Goal: Task Accomplishment & Management: Manage account settings

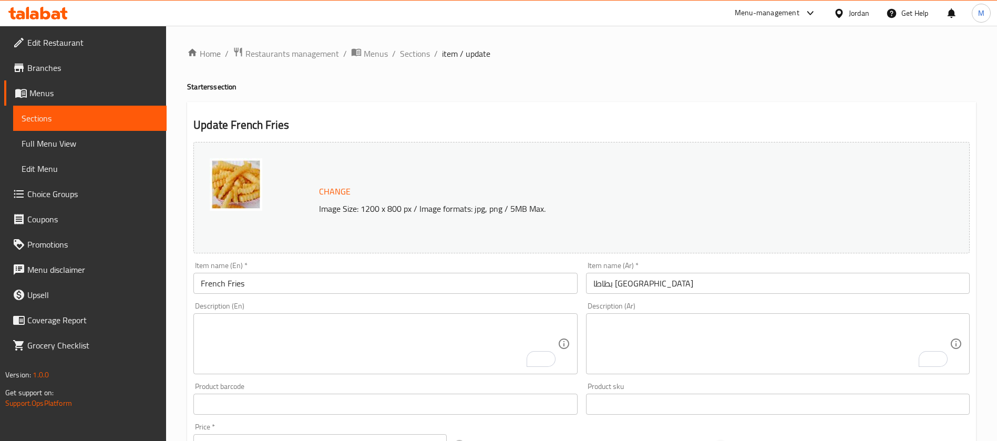
scroll to position [255, 0]
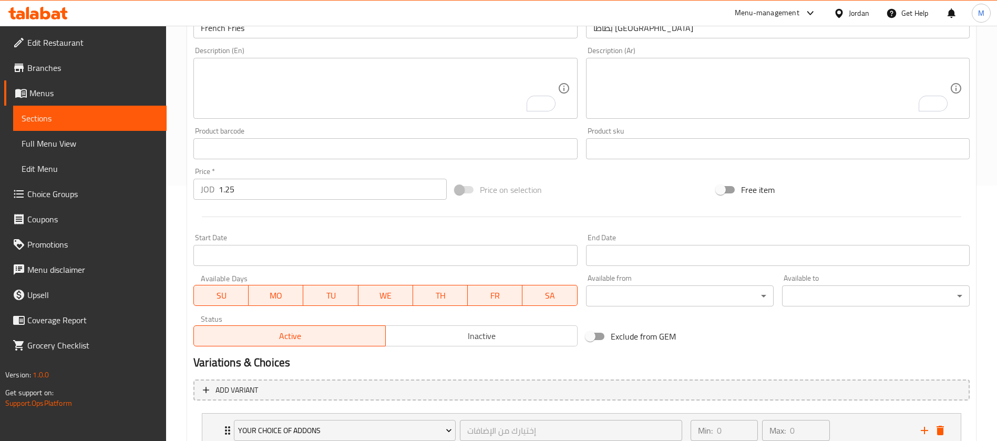
click at [65, 15] on icon at bounding box center [63, 13] width 7 height 12
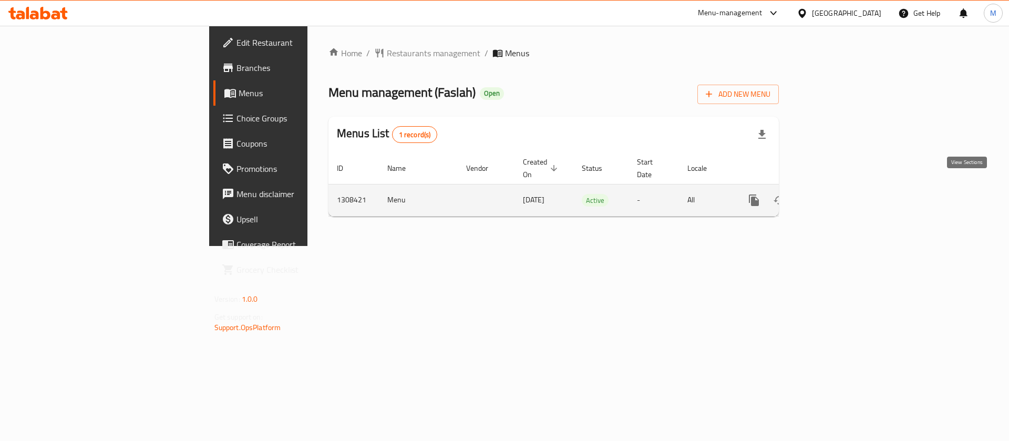
click at [836, 194] on icon "enhanced table" at bounding box center [830, 200] width 13 height 13
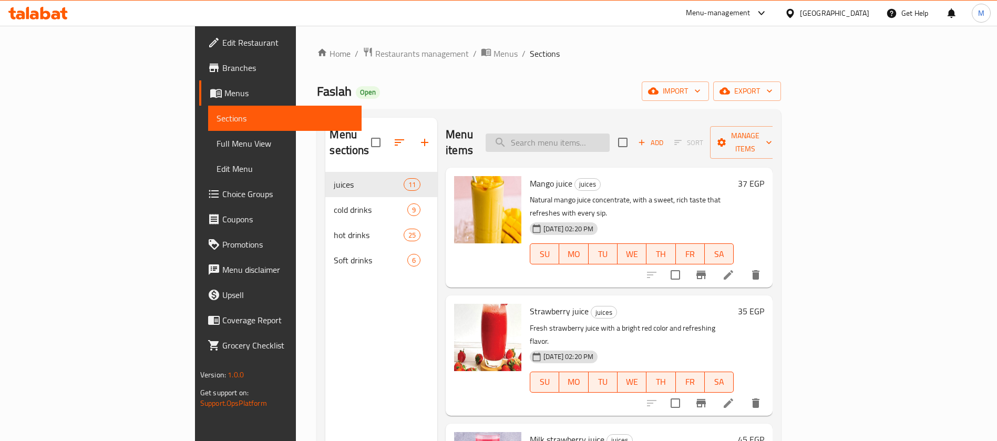
click at [610, 135] on input "search" at bounding box center [548, 143] width 124 height 18
paste input "شاي"
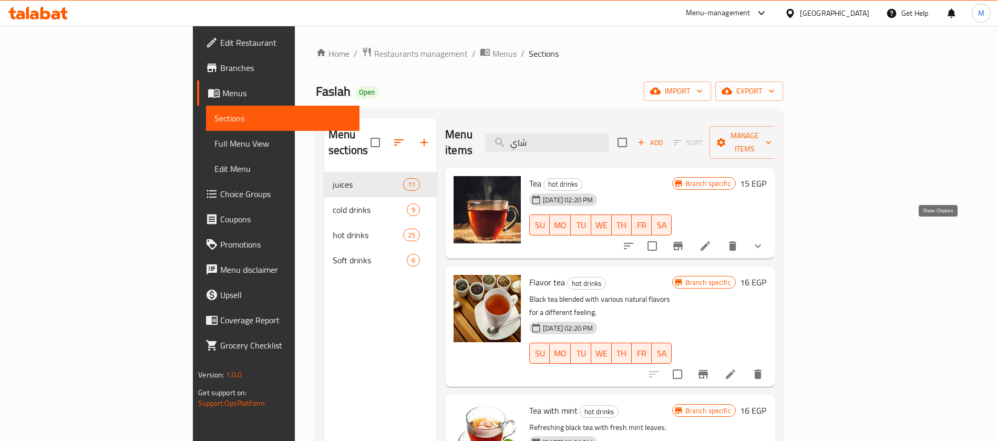
type input "شاي"
click at [764, 240] on icon "show more" at bounding box center [758, 246] width 13 height 13
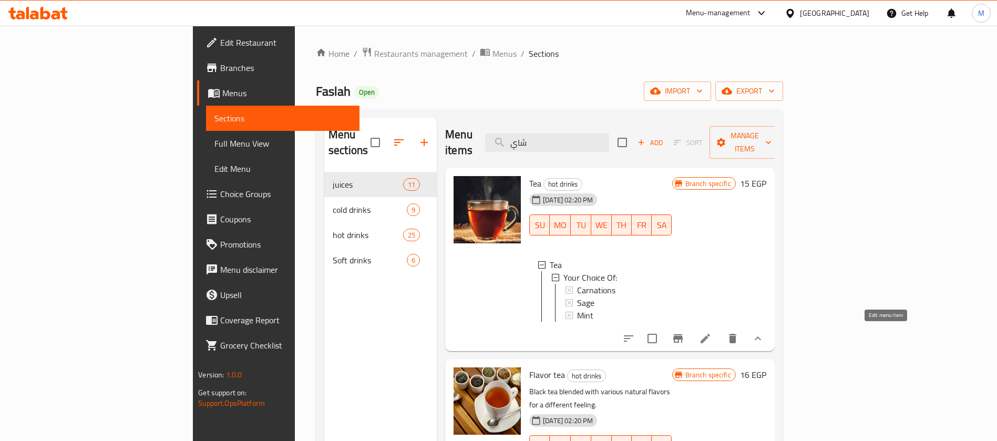
click at [712, 333] on icon at bounding box center [705, 338] width 13 height 13
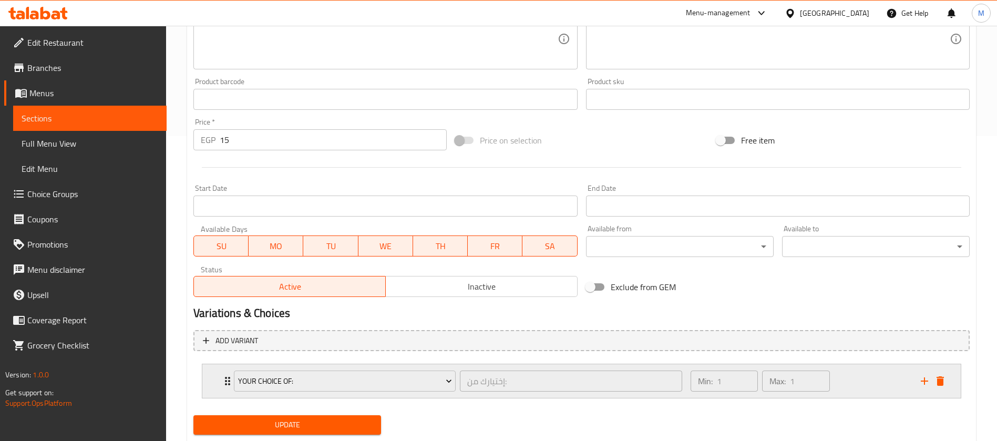
scroll to position [334, 0]
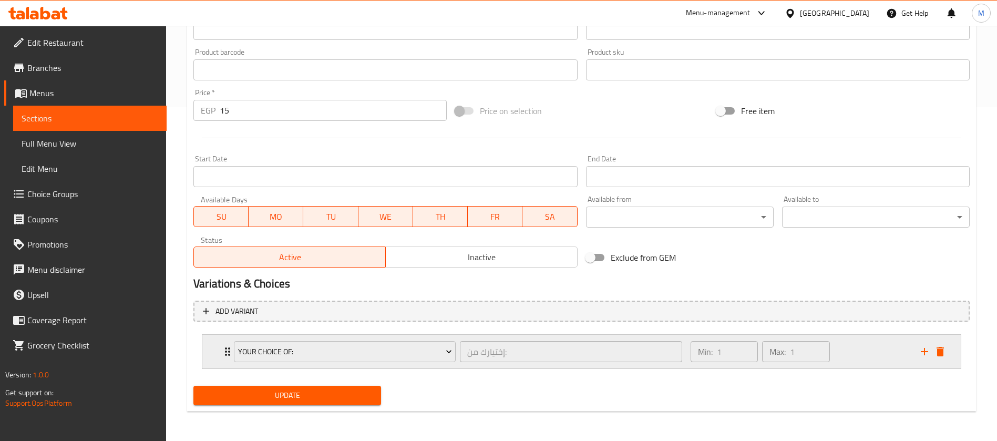
click at [219, 352] on div "Your Choice Of: إختيارك من: ​ Min: 1 ​ Max: 1 ​" at bounding box center [581, 352] width 759 height 34
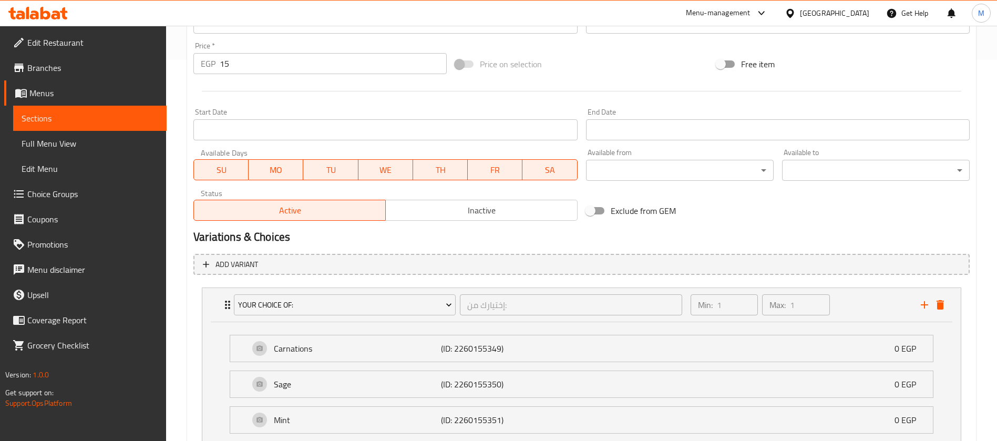
scroll to position [463, 0]
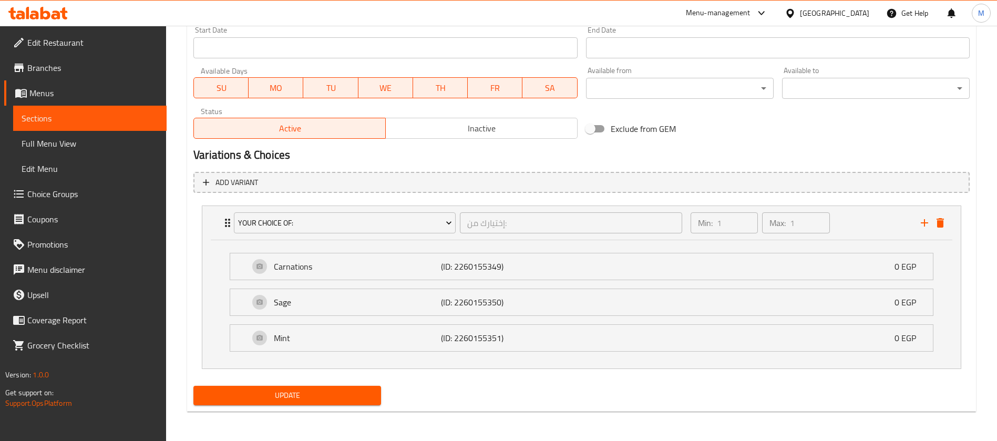
click at [46, 199] on span "Choice Groups" at bounding box center [92, 194] width 131 height 13
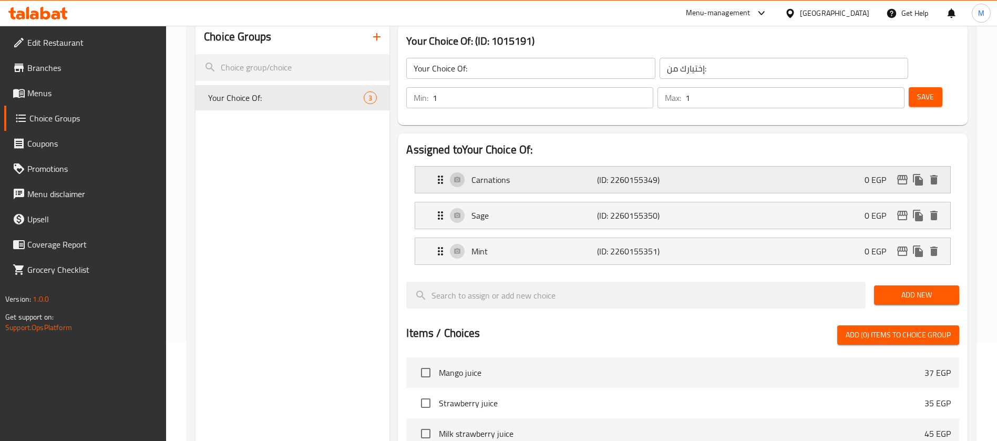
scroll to position [70, 0]
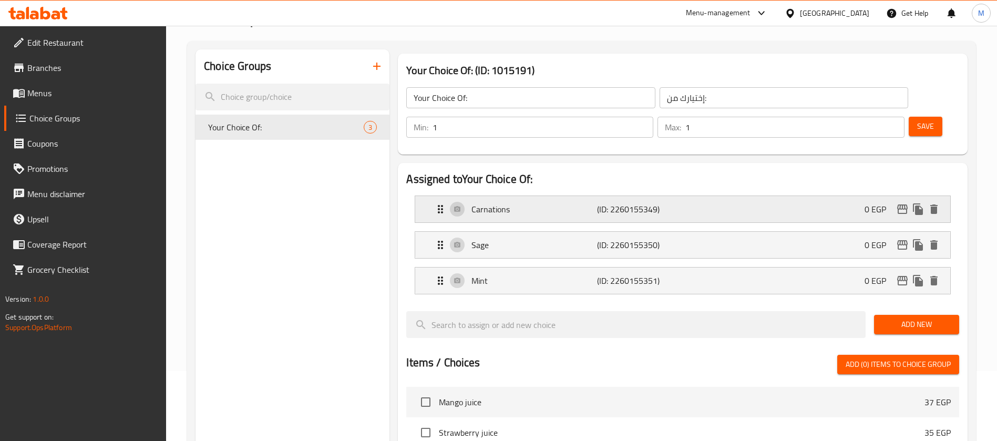
click at [521, 203] on p "Carnations" at bounding box center [534, 209] width 125 height 13
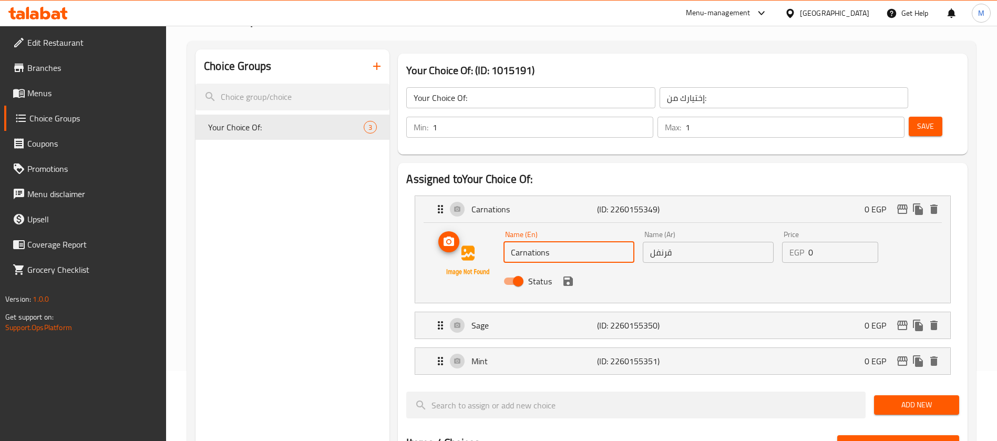
drag, startPoint x: 571, startPoint y: 227, endPoint x: 484, endPoint y: 227, distance: 87.3
click at [489, 227] on div "Name (En) Carnations Name (En) Name (Ar) قرنفل Name (Ar) Price EGP 0 Price Stat…" at bounding box center [682, 260] width 501 height 71
click at [580, 242] on input "Carnations" at bounding box center [569, 252] width 131 height 21
paste input "love"
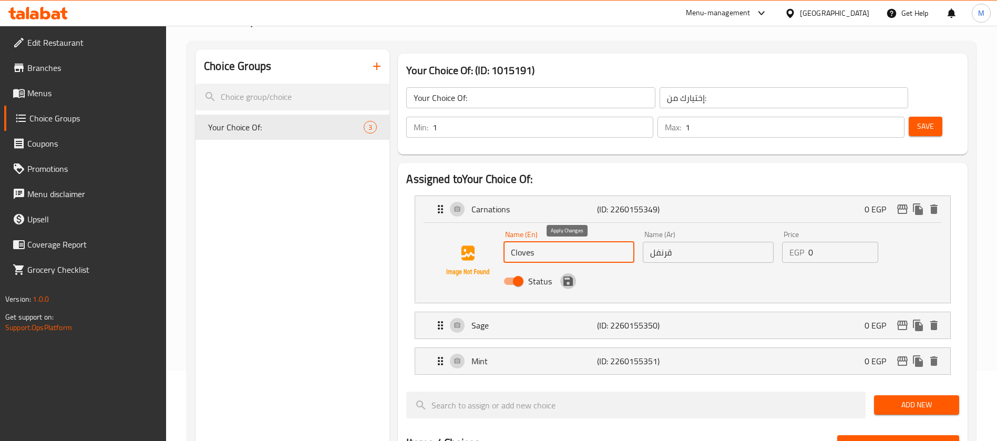
click at [569, 276] on icon "save" at bounding box center [567, 280] width 9 height 9
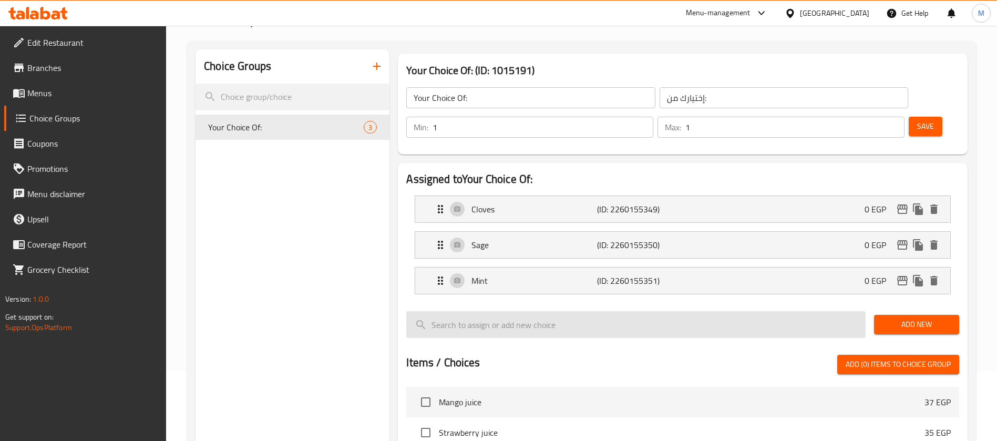
type input "Cloves"
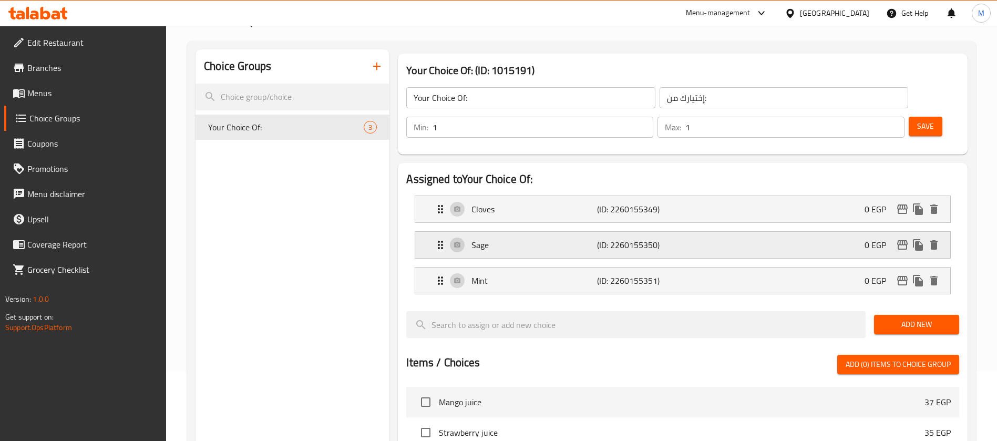
click at [526, 232] on div "Sage (ID: 2260155350) 0 EGP" at bounding box center [686, 245] width 504 height 26
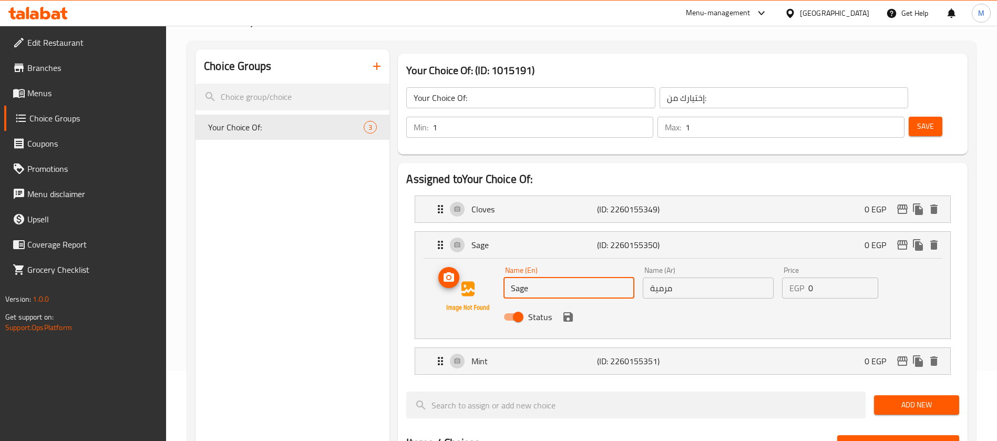
drag, startPoint x: 544, startPoint y: 262, endPoint x: 478, endPoint y: 263, distance: 65.2
click at [484, 262] on div "Name (En) Sage Name (En) Name (Ar) مرمية Name (Ar) Price EGP 0 Price Status" at bounding box center [682, 296] width 501 height 71
click at [666, 278] on input "مرمية" at bounding box center [708, 288] width 131 height 21
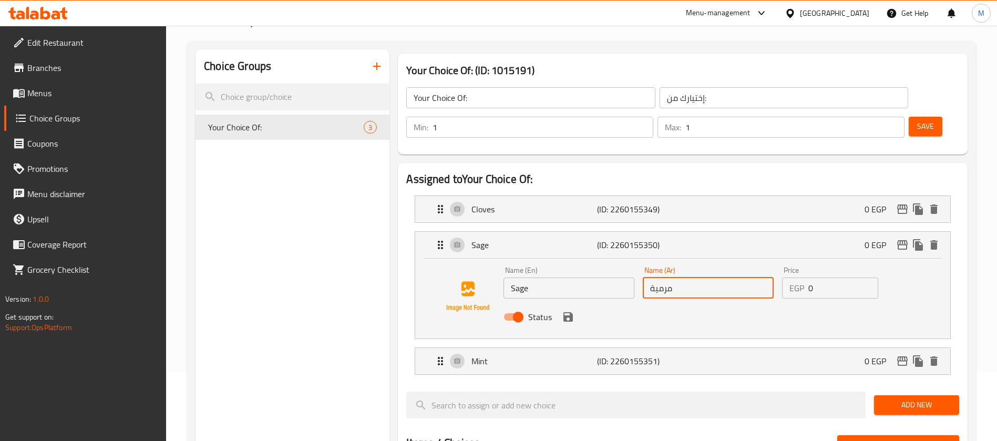
click at [664, 278] on input "مرمية" at bounding box center [708, 288] width 131 height 21
drag, startPoint x: 695, startPoint y: 258, endPoint x: 509, endPoint y: 263, distance: 186.2
click at [509, 263] on div "Name (En) Sage Name (En) Name (Ar) مريمية Name (Ar) Price EGP 0 Price Status" at bounding box center [708, 296] width 418 height 69
type input "مريمية"
click at [567, 311] on icon "save" at bounding box center [568, 317] width 13 height 13
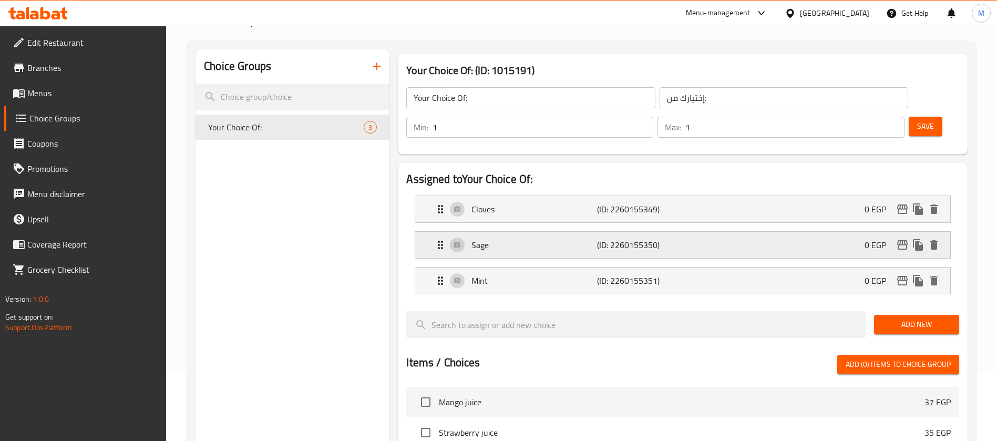
click at [693, 232] on div "Sage (ID: 2260155350) 0 EGP" at bounding box center [686, 245] width 504 height 26
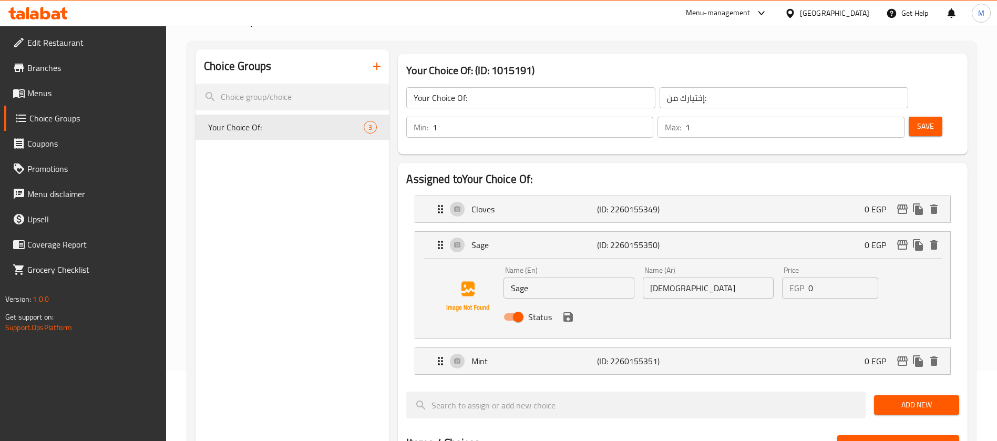
click at [571, 303] on div "Status" at bounding box center [708, 317] width 418 height 28
click at [568, 311] on icon "save" at bounding box center [568, 317] width 13 height 13
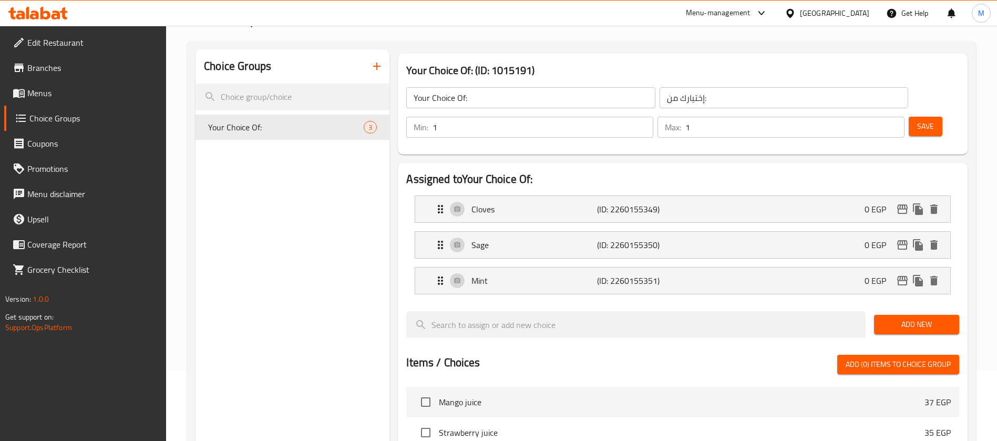
drag, startPoint x: 914, startPoint y: 92, endPoint x: 910, endPoint y: 98, distance: 7.3
click at [917, 120] on span "Save" at bounding box center [925, 126] width 17 height 13
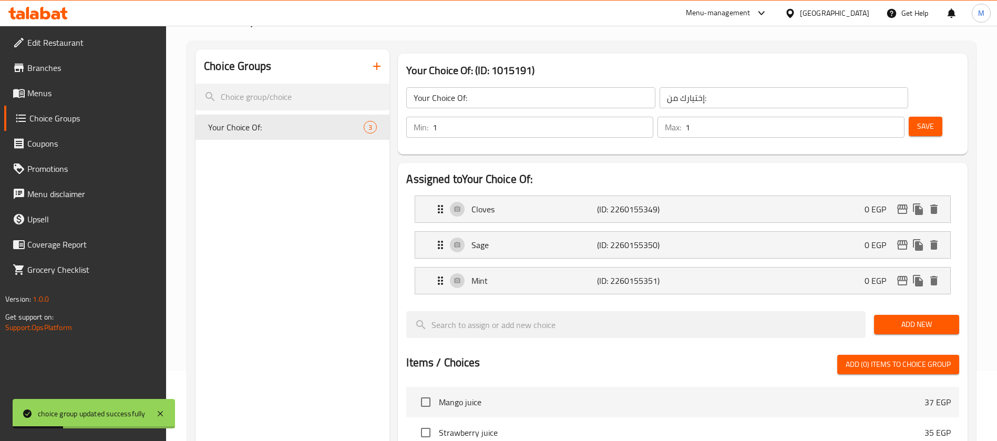
click at [62, 93] on span "Menus" at bounding box center [92, 93] width 131 height 13
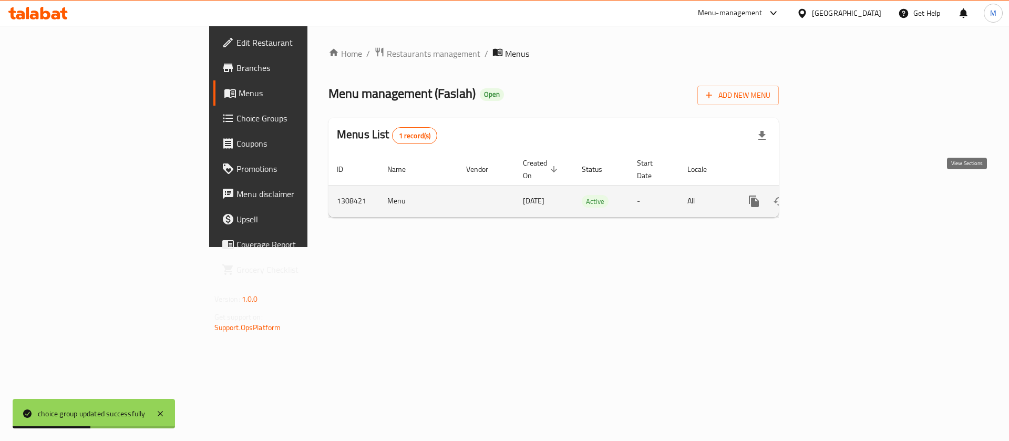
click at [836, 195] on icon "enhanced table" at bounding box center [830, 201] width 13 height 13
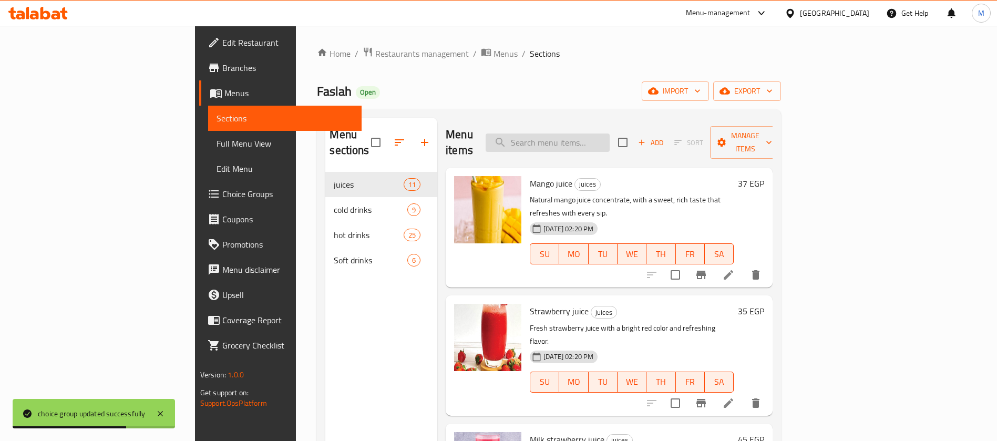
click at [599, 134] on input "search" at bounding box center [548, 143] width 124 height 18
type input "فثش"
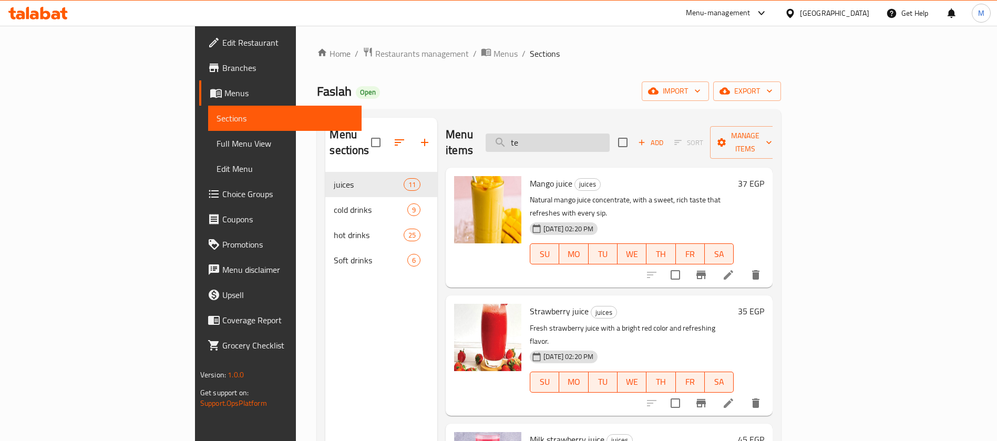
type input "tea"
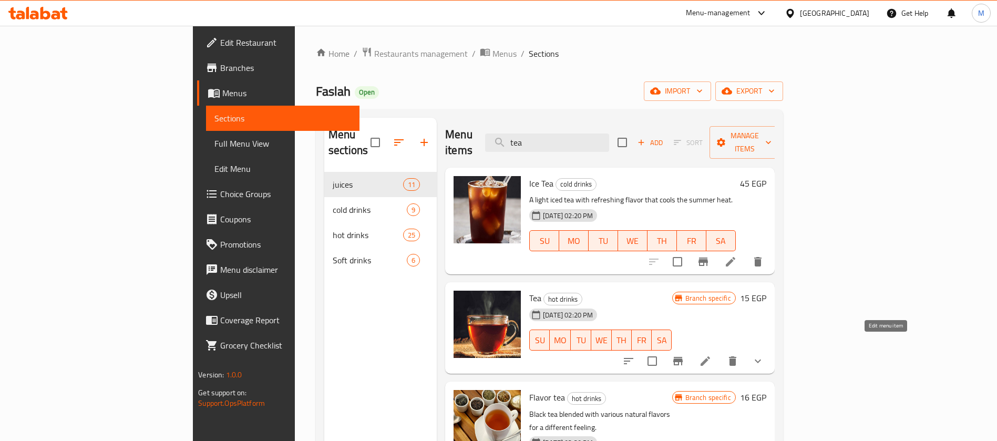
click at [710, 356] on icon at bounding box center [705, 360] width 9 height 9
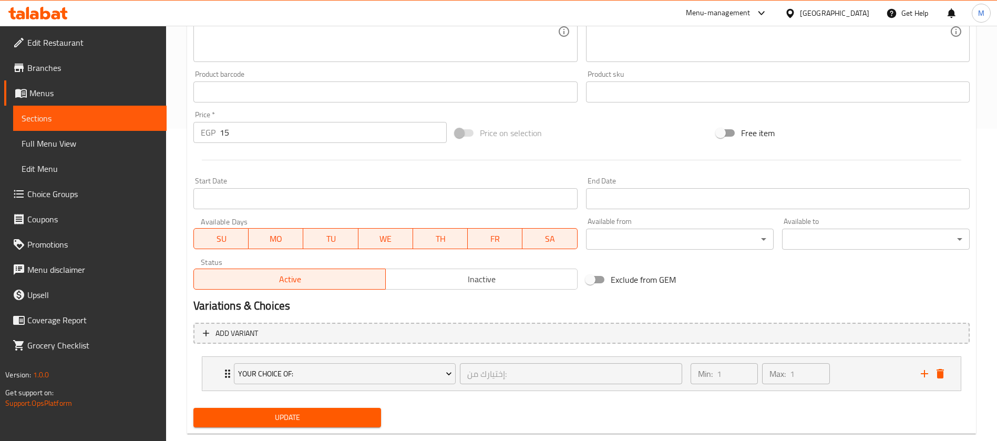
scroll to position [334, 0]
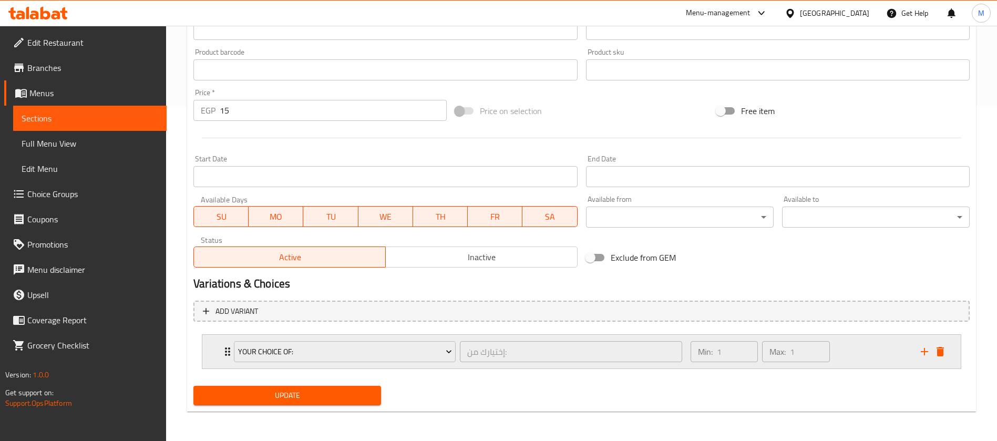
click at [220, 355] on div "Your Choice Of: إختيارك من: ​ Min: 1 ​ Max: 1 ​" at bounding box center [581, 352] width 759 height 34
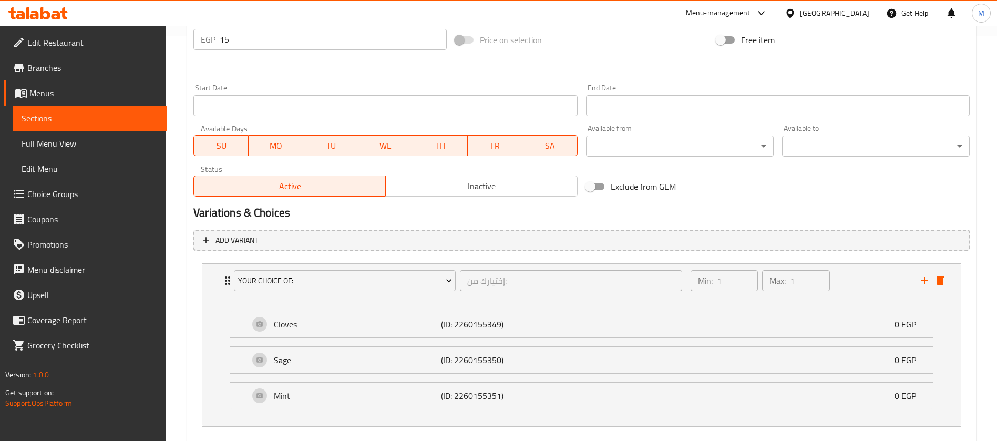
scroll to position [463, 0]
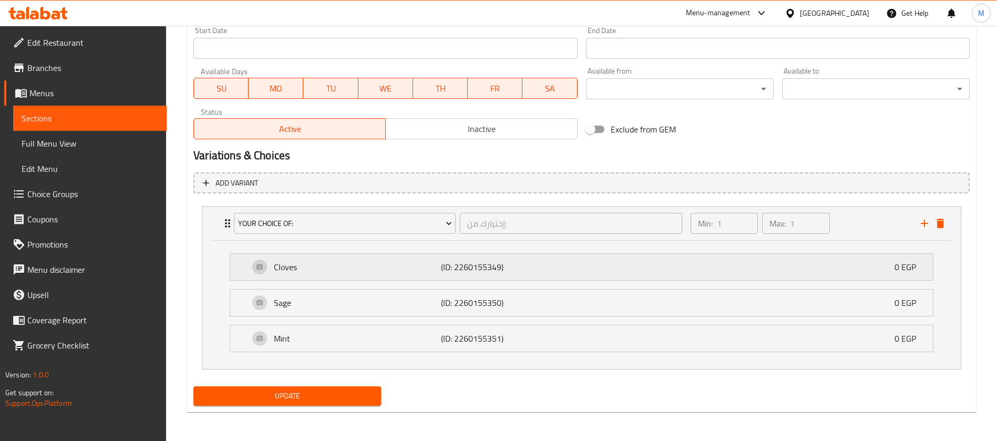
click at [304, 264] on p "Cloves" at bounding box center [357, 267] width 167 height 13
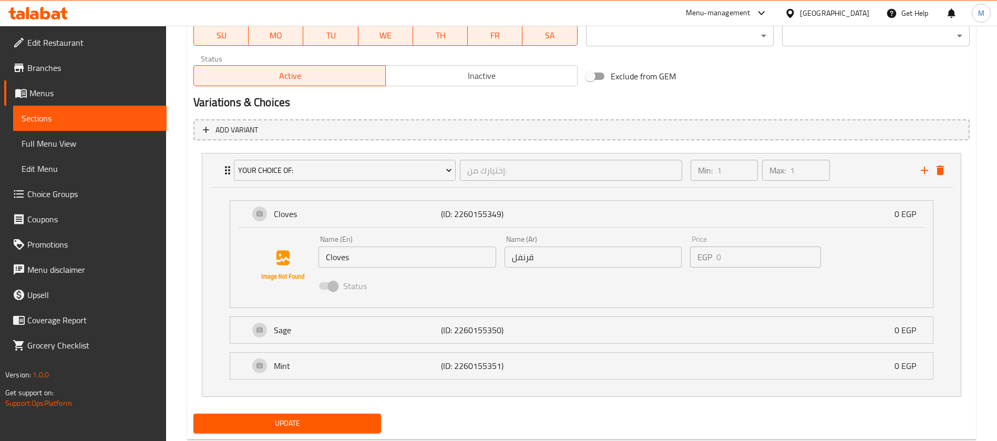
scroll to position [541, 0]
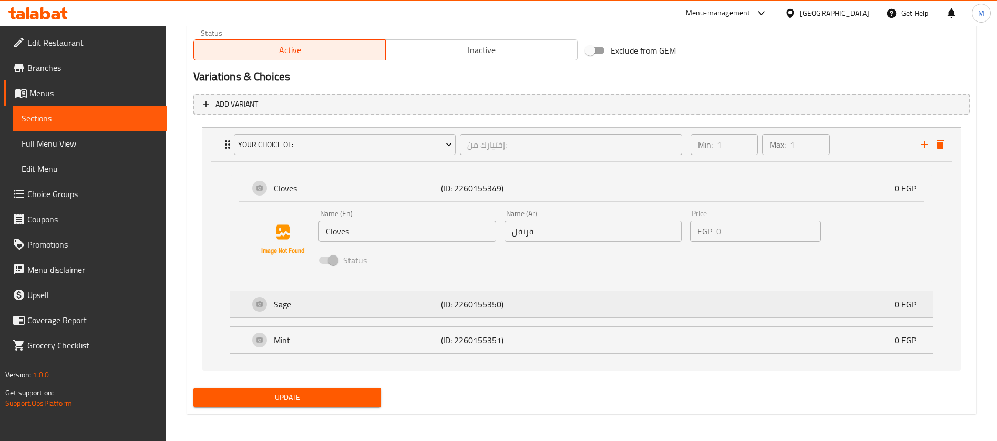
click at [350, 298] on p "Sage" at bounding box center [357, 304] width 167 height 13
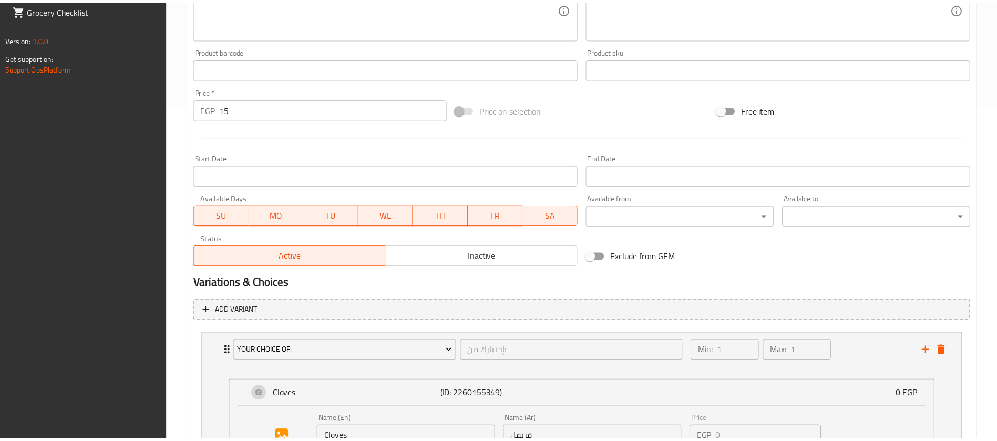
scroll to position [624, 0]
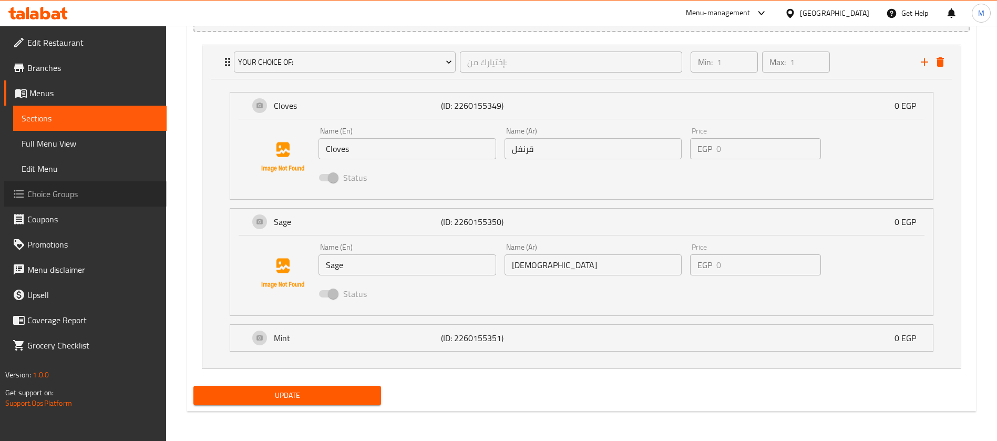
click at [62, 188] on span "Choice Groups" at bounding box center [92, 194] width 131 height 13
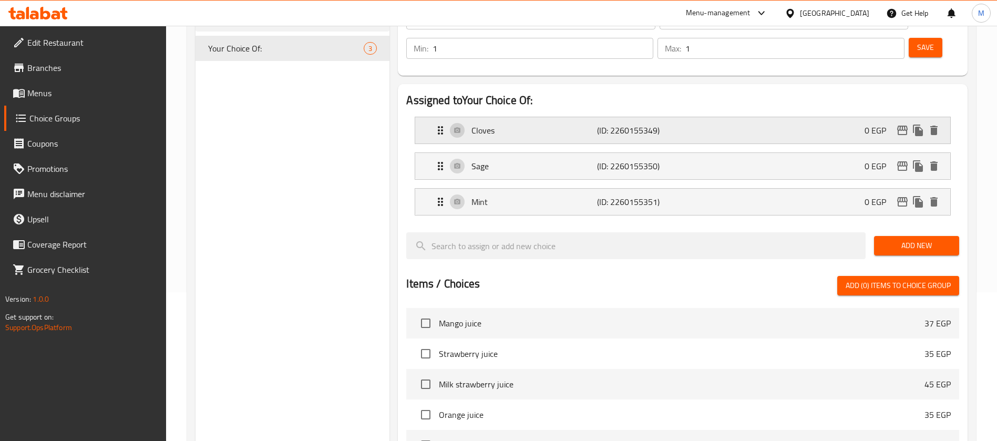
click at [542, 124] on p "Cloves" at bounding box center [534, 130] width 125 height 13
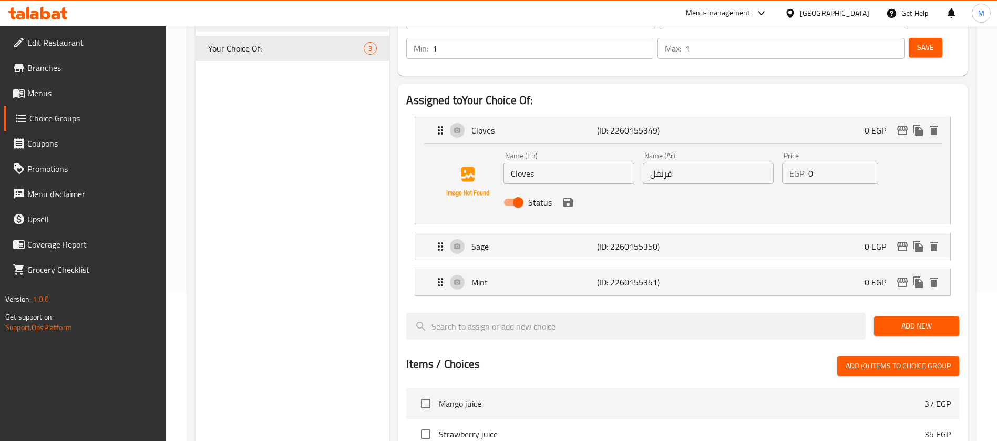
drag, startPoint x: 422, startPoint y: 144, endPoint x: 392, endPoint y: 148, distance: 29.7
click at [392, 144] on div "Your Choice Of: (ID: 1015191) Your Choice Of: ​ إختيارك من: ​ Min: 1 ​ Max: 1 ​…" at bounding box center [681, 353] width 582 height 764
paste input "arnation"
drag, startPoint x: 568, startPoint y: 170, endPoint x: 591, endPoint y: 188, distance: 30.0
click at [568, 196] on icon "save" at bounding box center [568, 202] width 13 height 13
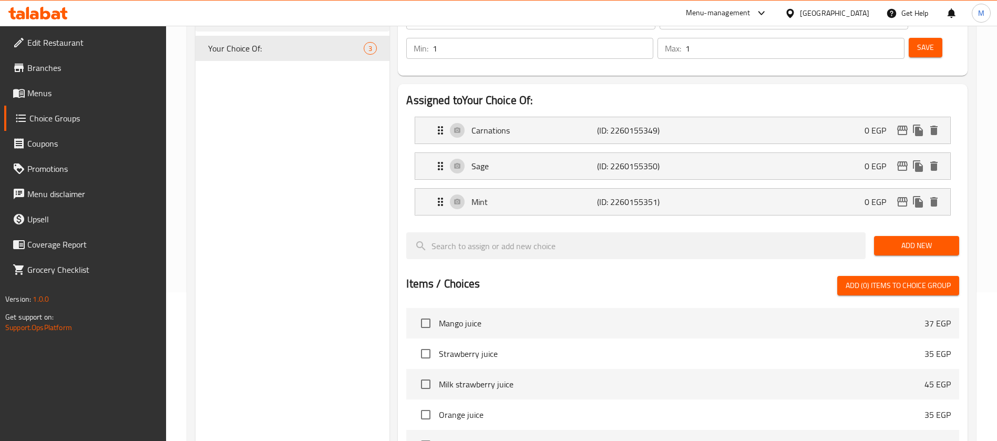
type input "Carnations"
click at [549, 124] on p "Carnations" at bounding box center [534, 130] width 125 height 13
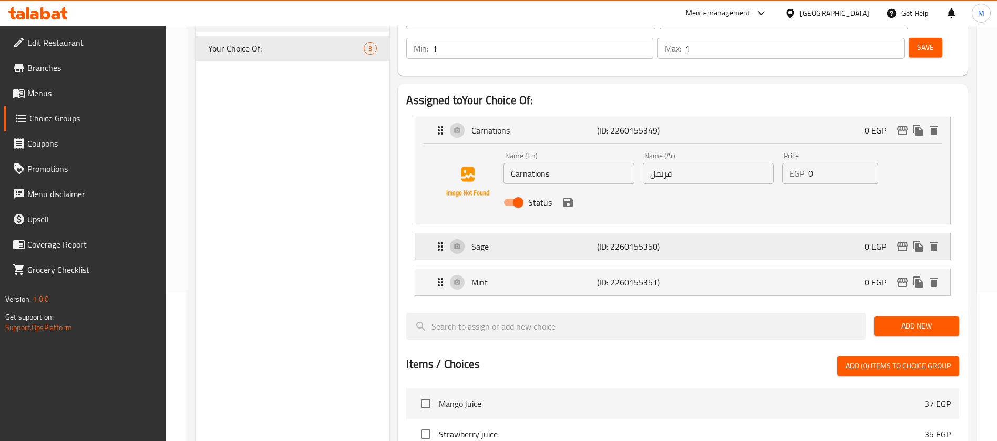
click at [526, 233] on div "Sage (ID: 2260155350) 0 EGP" at bounding box center [686, 246] width 504 height 26
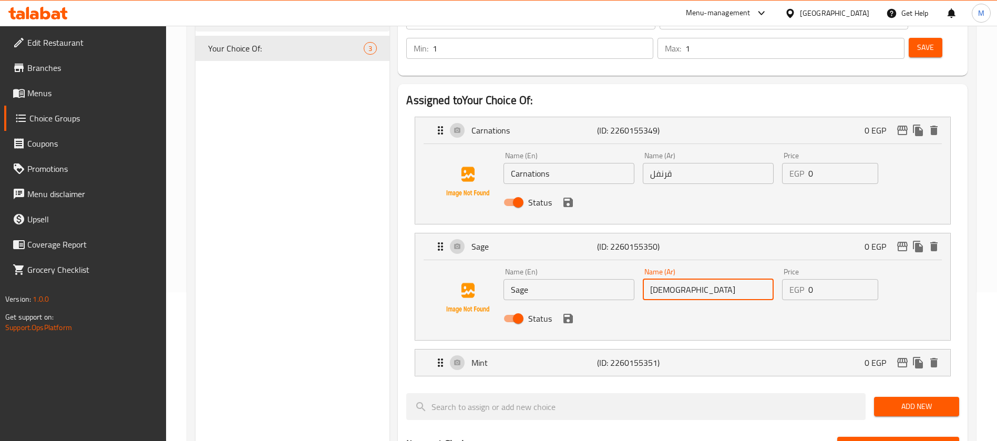
click at [663, 279] on input "مريمية" at bounding box center [708, 289] width 131 height 21
click at [567, 312] on icon "save" at bounding box center [568, 318] width 13 height 13
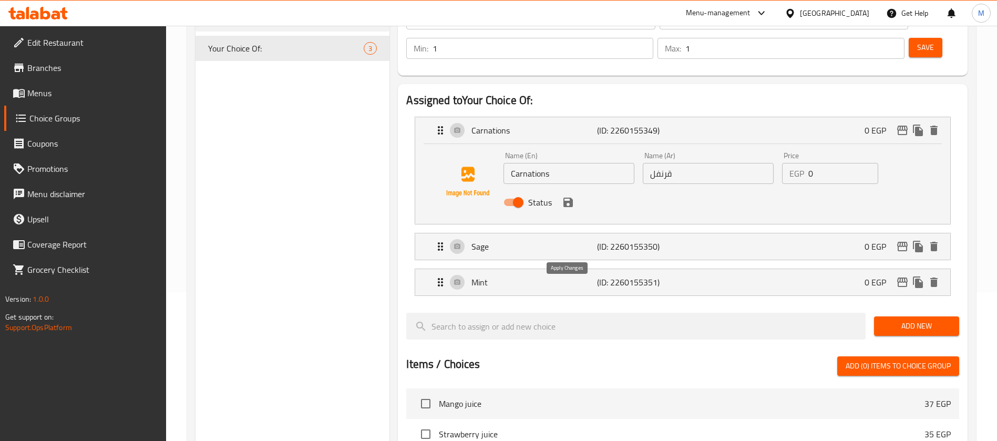
type input "مرمية"
click at [567, 196] on icon "save" at bounding box center [568, 202] width 13 height 13
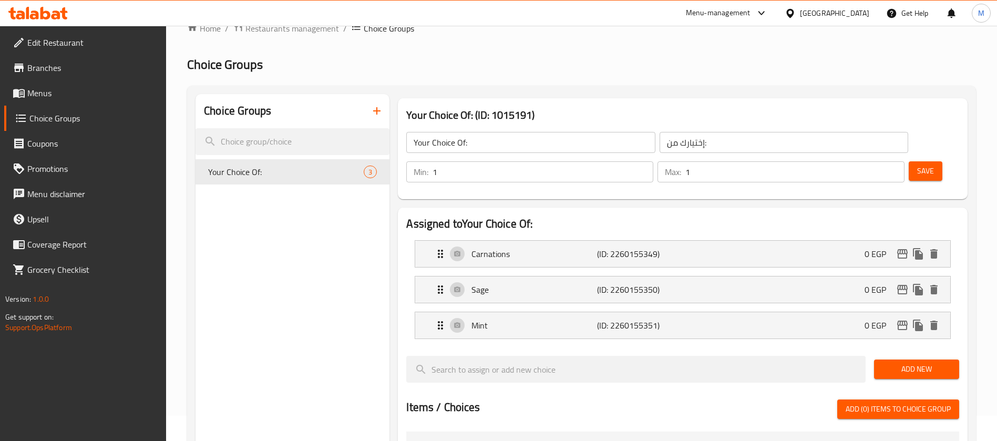
scroll to position [0, 0]
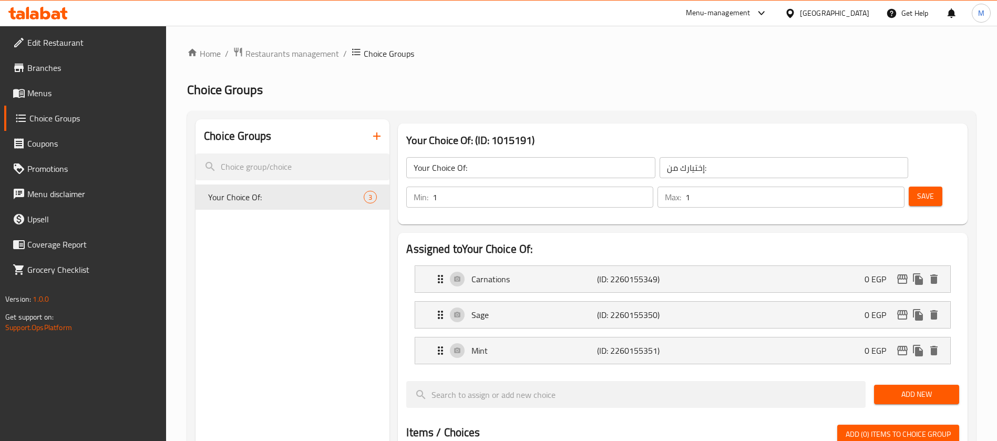
click at [917, 190] on span "Save" at bounding box center [925, 196] width 17 height 13
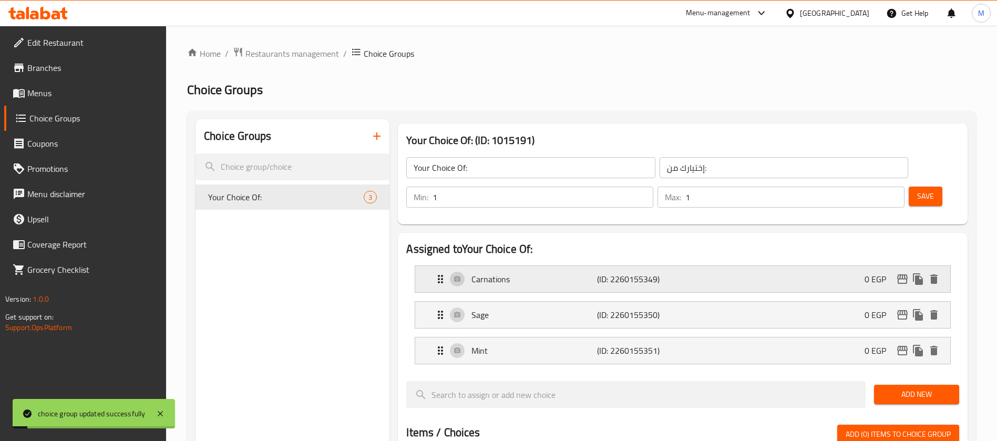
click at [707, 266] on div "Carnations (ID: 2260155349) 0 EGP" at bounding box center [686, 279] width 504 height 26
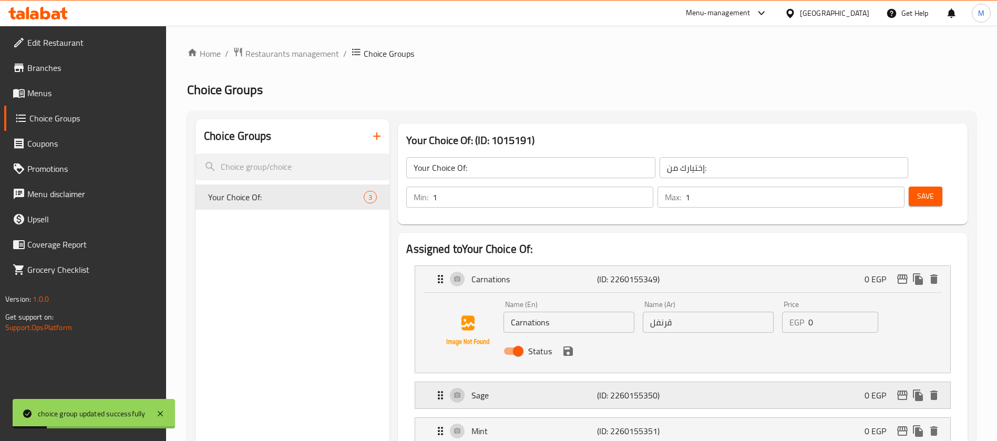
click at [734, 382] on div "Sage (ID: 2260155350) 0 EGP" at bounding box center [686, 395] width 504 height 26
drag, startPoint x: 916, startPoint y: 166, endPoint x: 795, endPoint y: 139, distance: 123.8
click at [917, 187] on button "Save" at bounding box center [926, 196] width 34 height 19
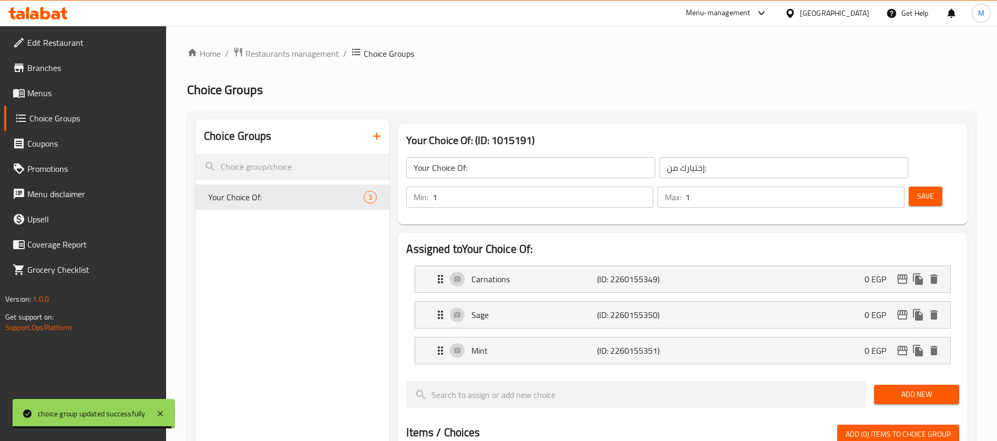
click at [45, 19] on div at bounding box center [38, 13] width 76 height 21
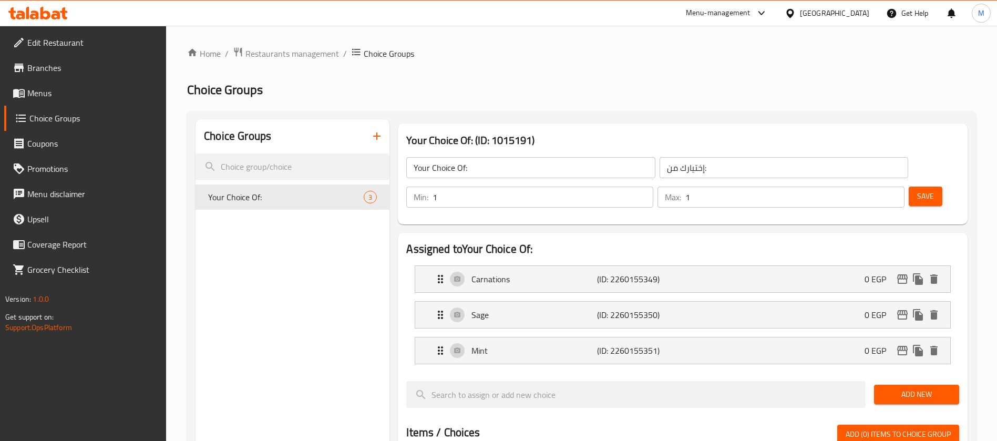
click at [51, 18] on icon at bounding box center [37, 13] width 59 height 13
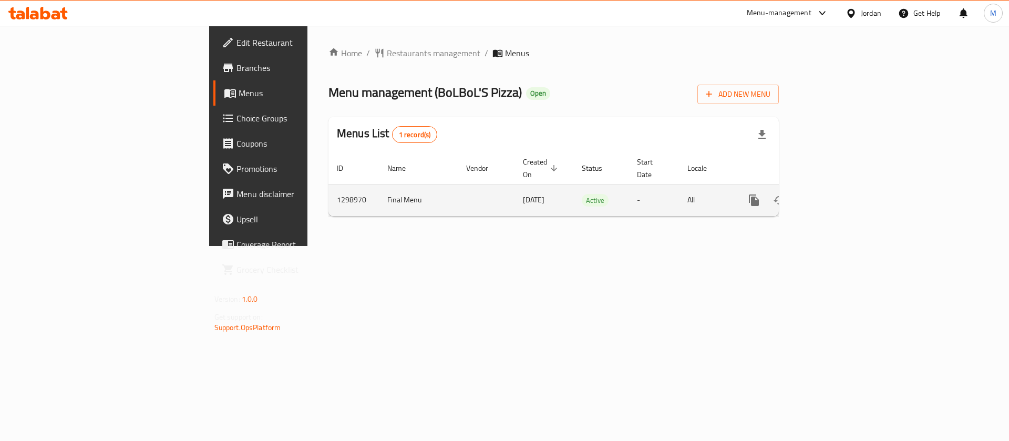
click at [836, 194] on icon "enhanced table" at bounding box center [830, 200] width 13 height 13
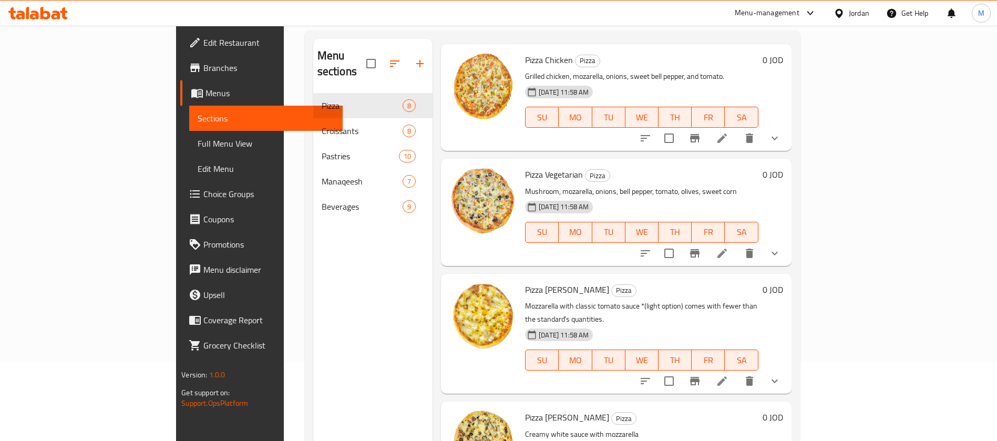
scroll to position [147, 0]
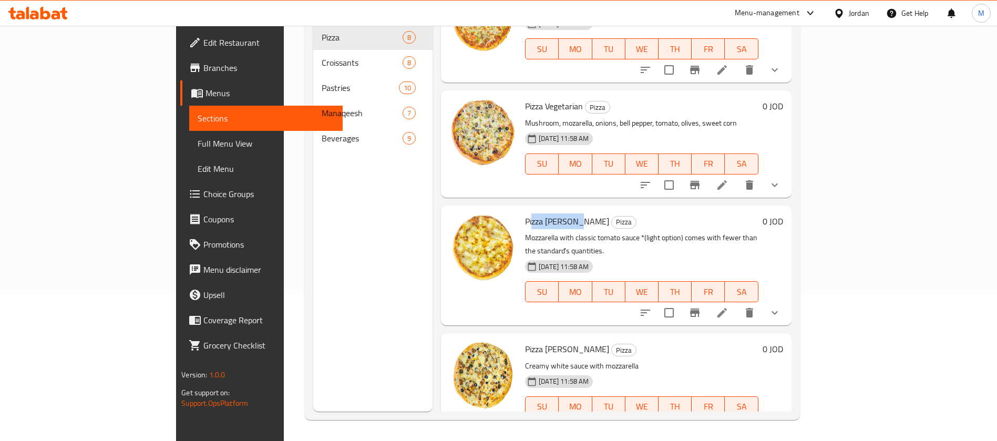
drag, startPoint x: 489, startPoint y: 207, endPoint x: 531, endPoint y: 209, distance: 42.6
click at [531, 213] on span "Pizza [PERSON_NAME]" at bounding box center [567, 221] width 84 height 16
click at [756, 306] on icon "delete" at bounding box center [749, 312] width 13 height 13
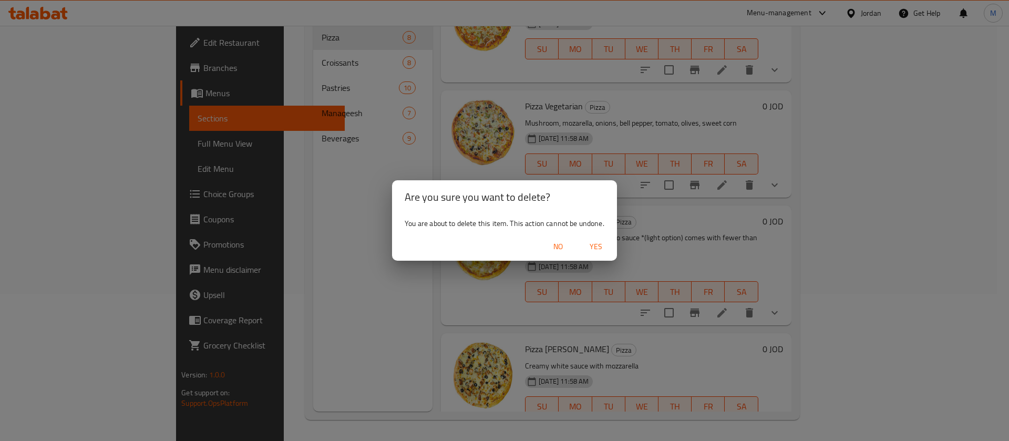
click at [597, 244] on span "Yes" at bounding box center [595, 246] width 25 height 13
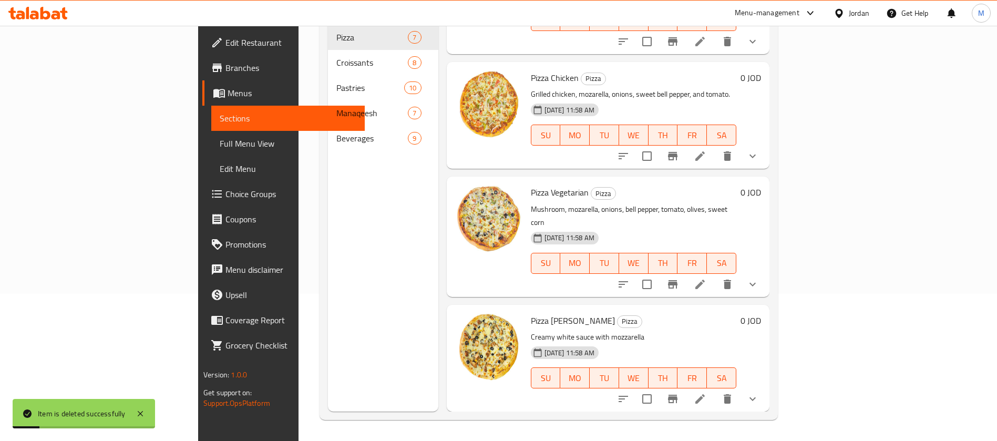
scroll to position [389, 0]
